Goal: Transaction & Acquisition: Purchase product/service

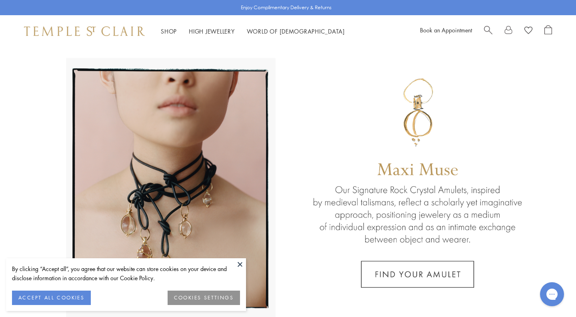
click at [64, 297] on button "ACCEPT ALL COOKIES" at bounding box center [51, 298] width 79 height 14
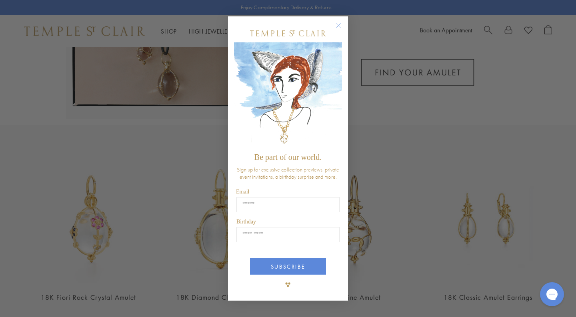
scroll to position [234, 0]
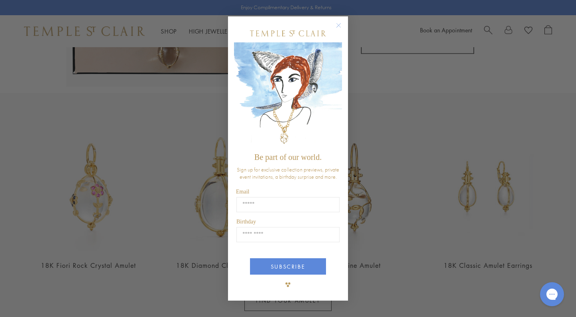
click at [338, 24] on circle "Close dialog" at bounding box center [339, 25] width 10 height 10
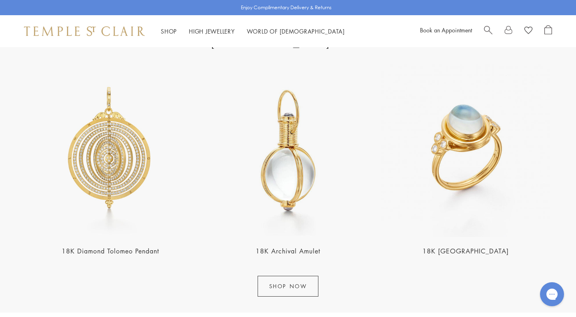
scroll to position [942, 0]
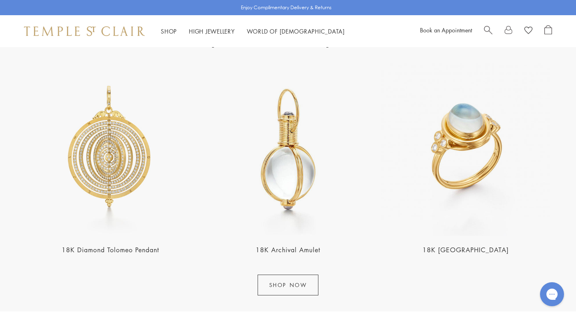
click at [296, 178] on img at bounding box center [288, 149] width 173 height 173
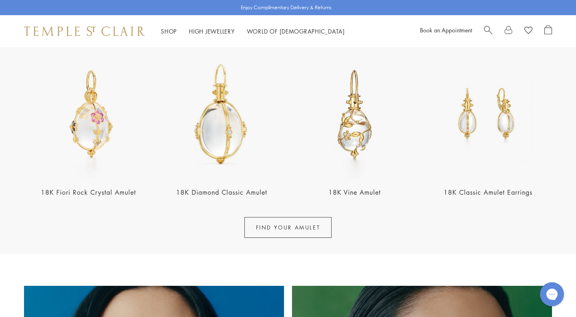
scroll to position [306, 0]
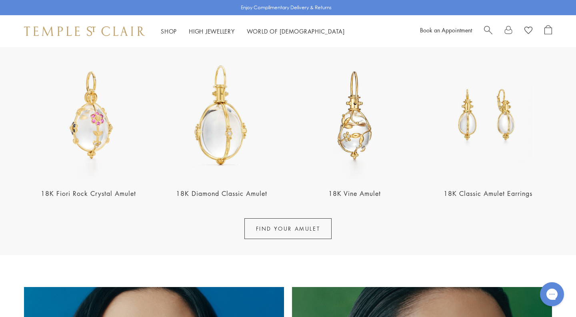
click at [80, 116] on img at bounding box center [88, 115] width 128 height 128
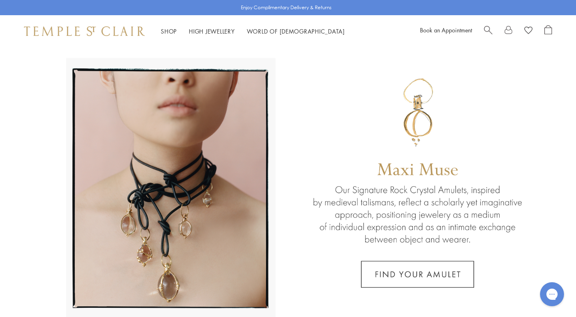
scroll to position [0, 0]
